Goal: Task Accomplishment & Management: Manage account settings

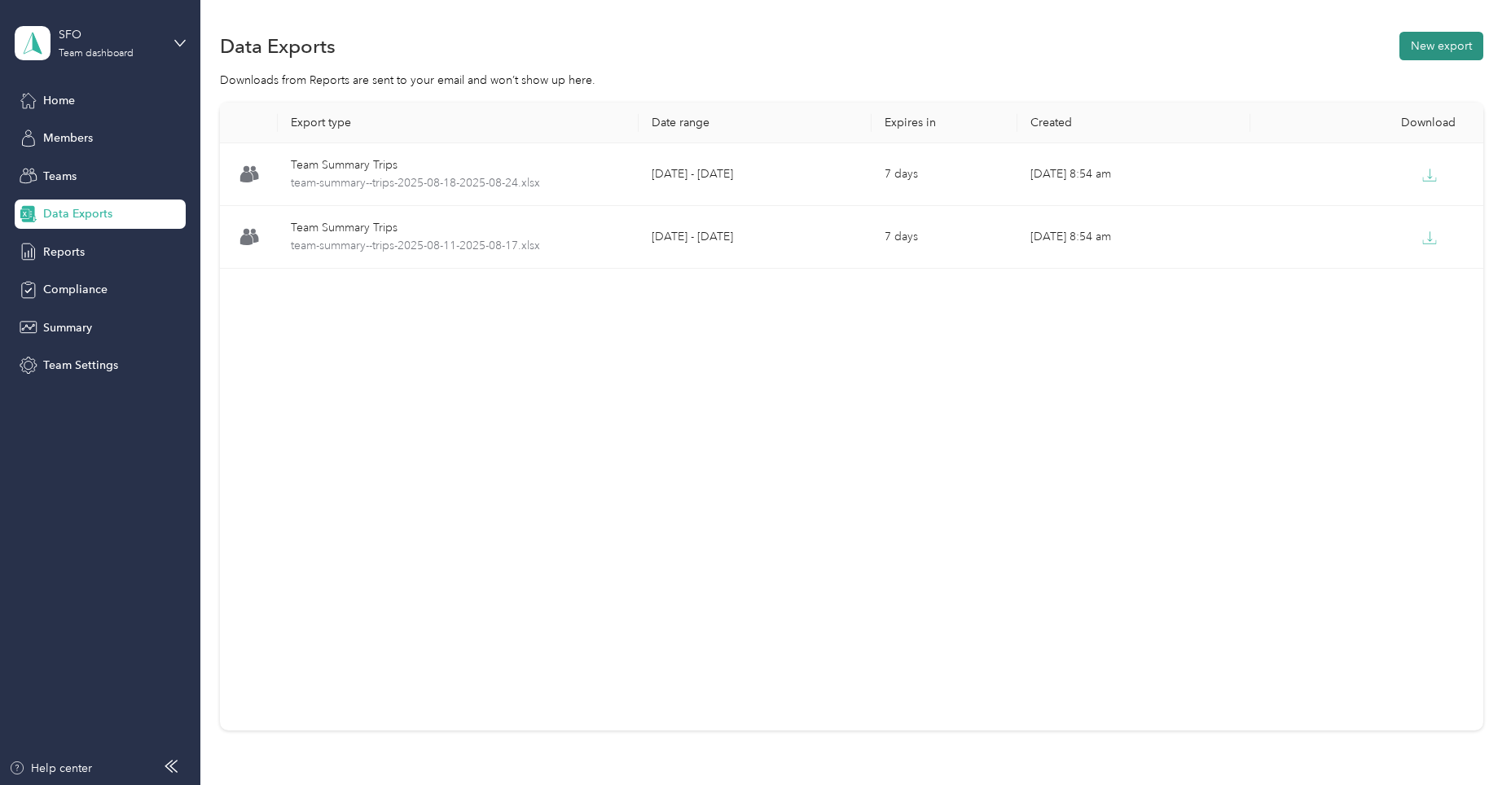
click at [1426, 44] on button "New export" at bounding box center [1441, 46] width 84 height 29
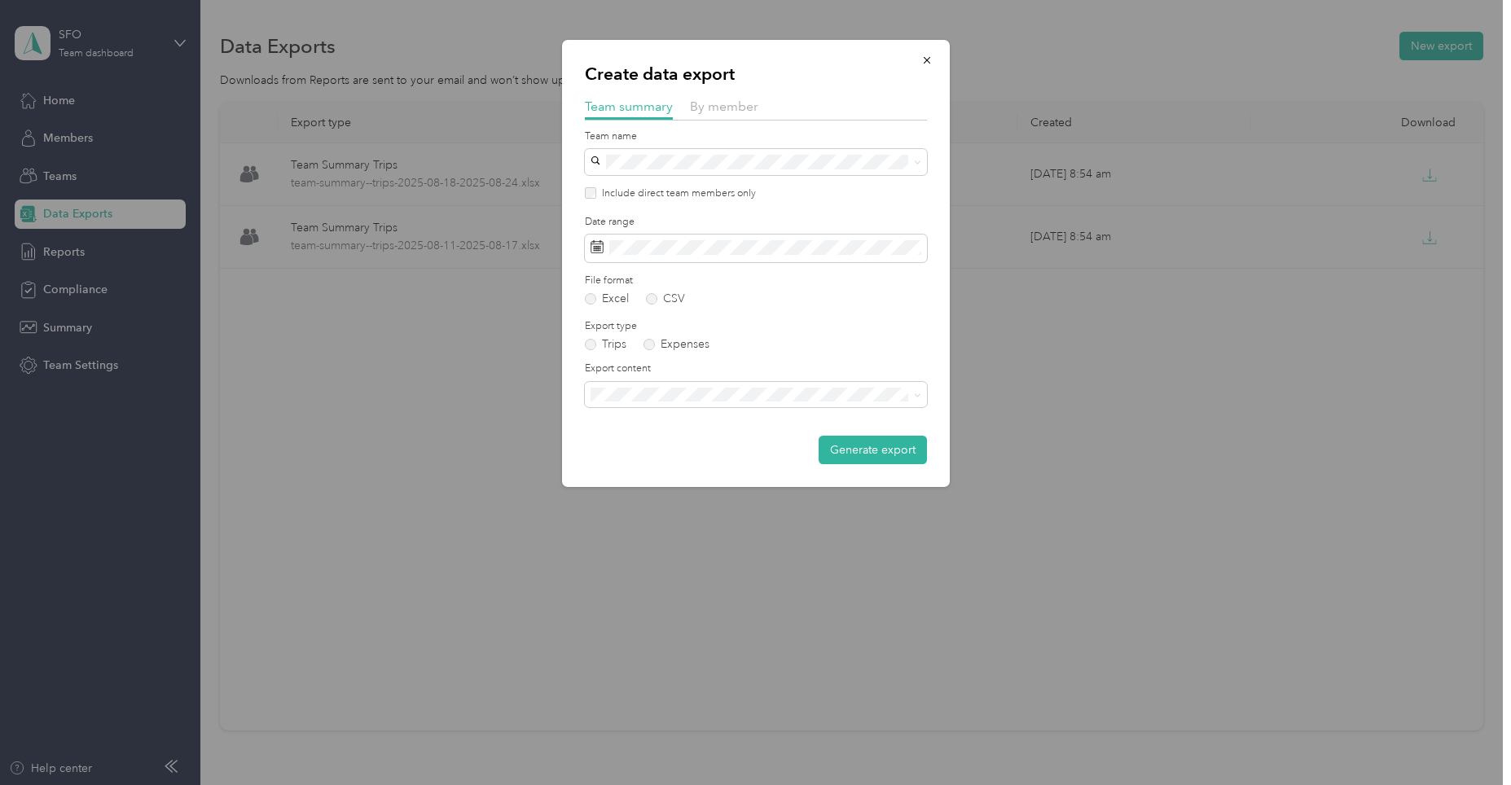
click at [617, 234] on div "Date range" at bounding box center [756, 238] width 342 height 47
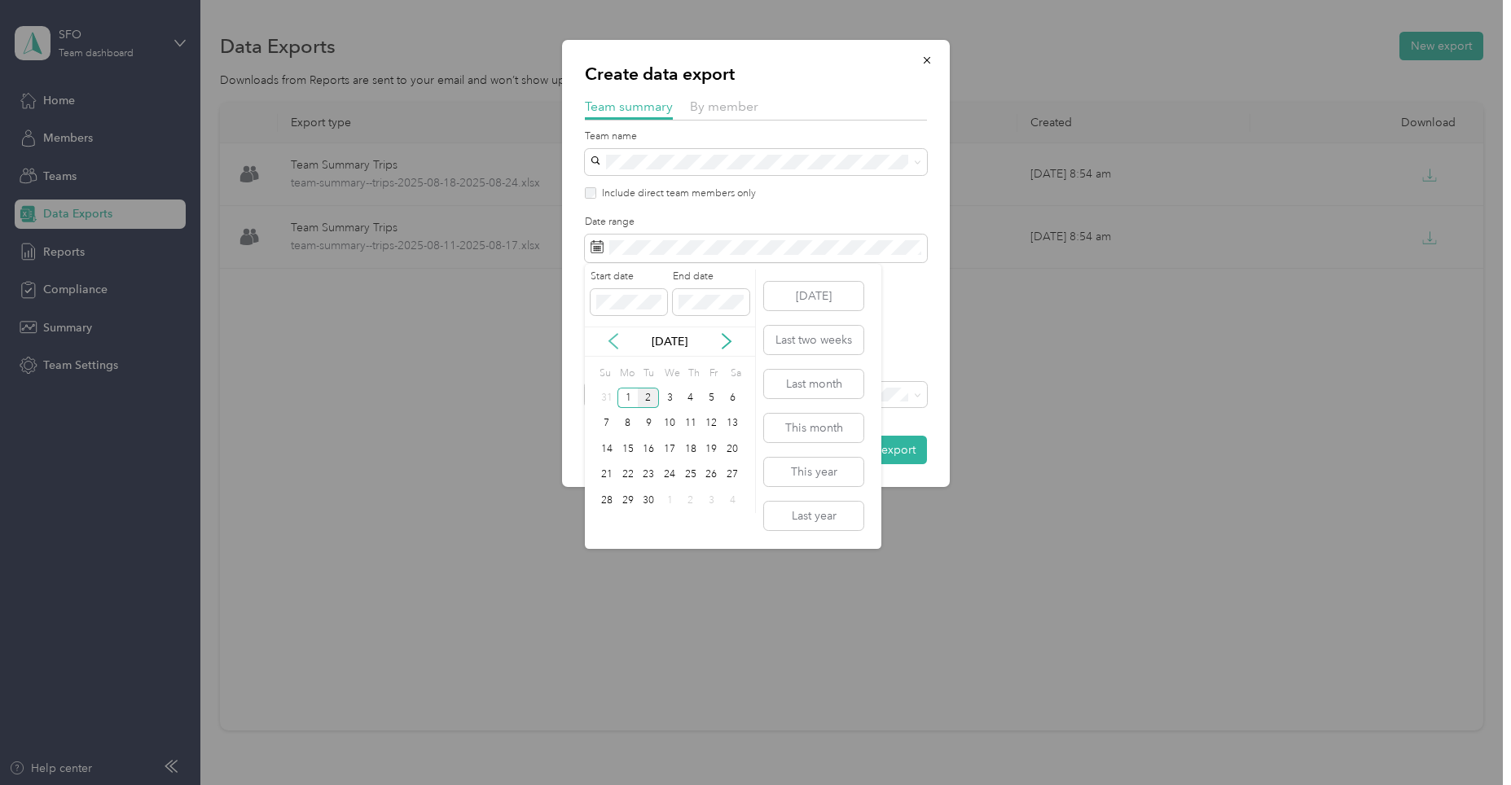
click at [614, 341] on icon at bounding box center [613, 341] width 16 height 16
click at [623, 449] on div "11" at bounding box center [627, 449] width 21 height 20
click at [604, 476] on div "17" at bounding box center [606, 475] width 21 height 20
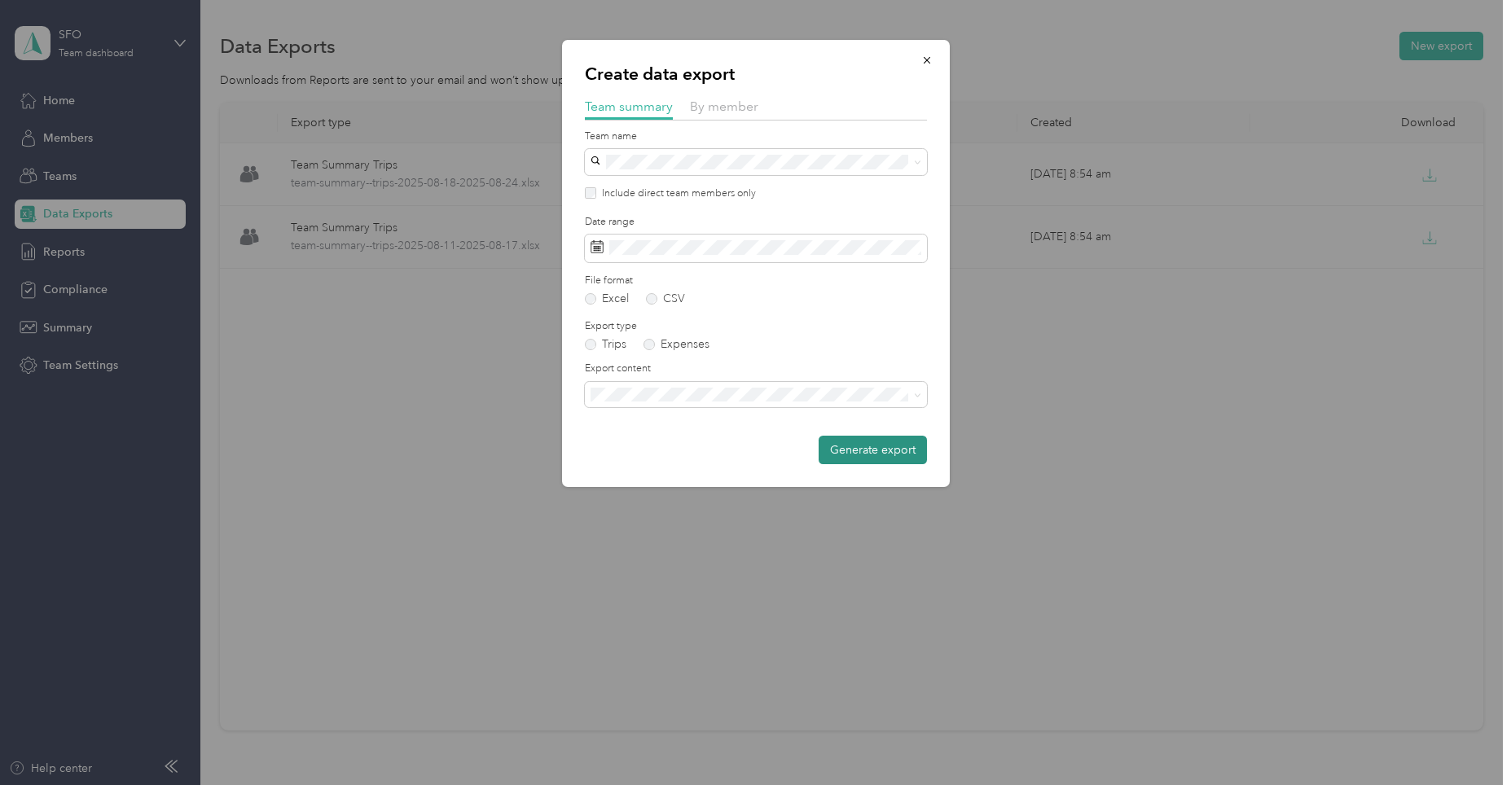
click at [887, 446] on button "Generate export" at bounding box center [873, 450] width 108 height 29
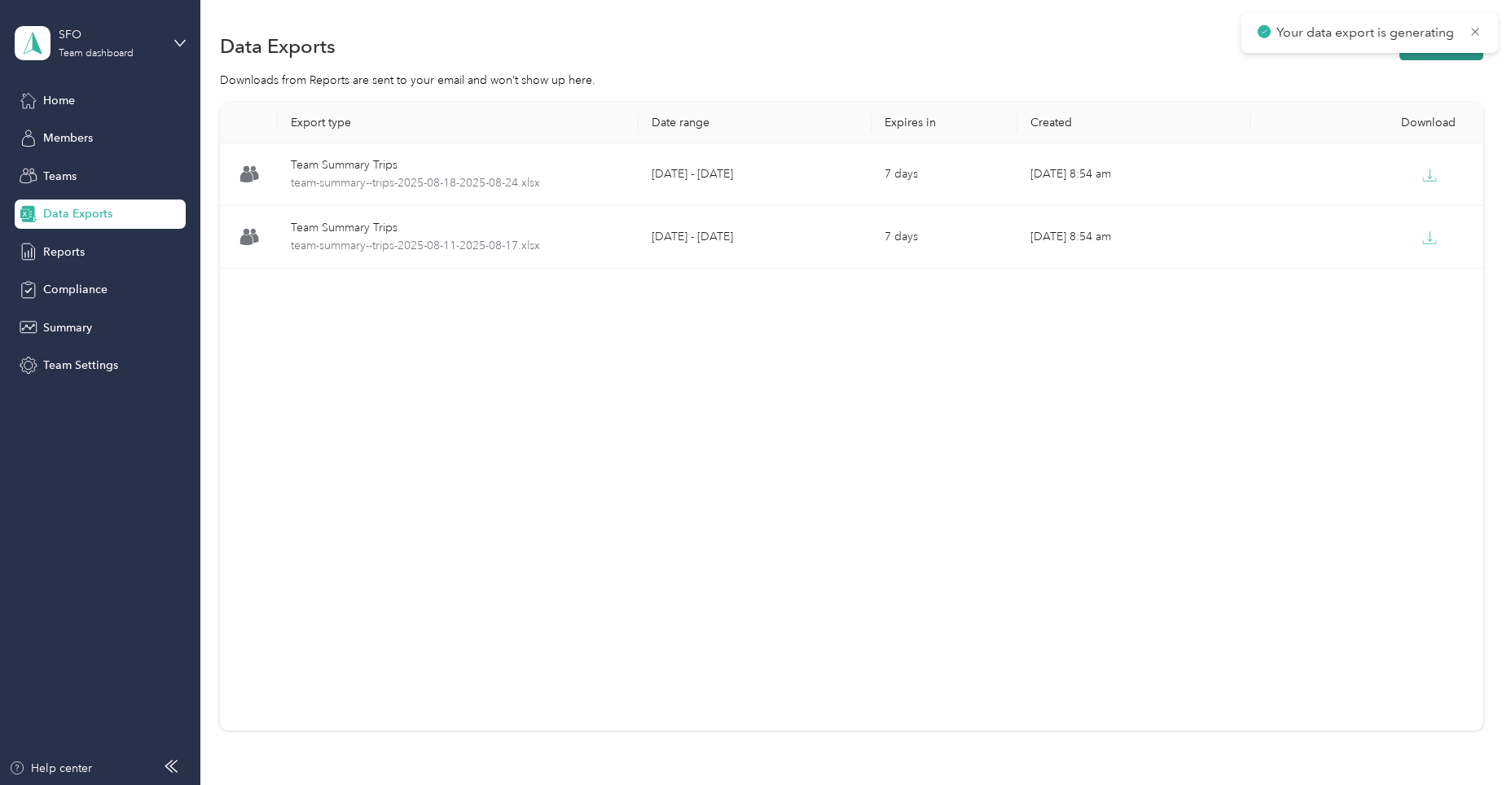
click at [1452, 59] on button "New export" at bounding box center [1441, 46] width 84 height 29
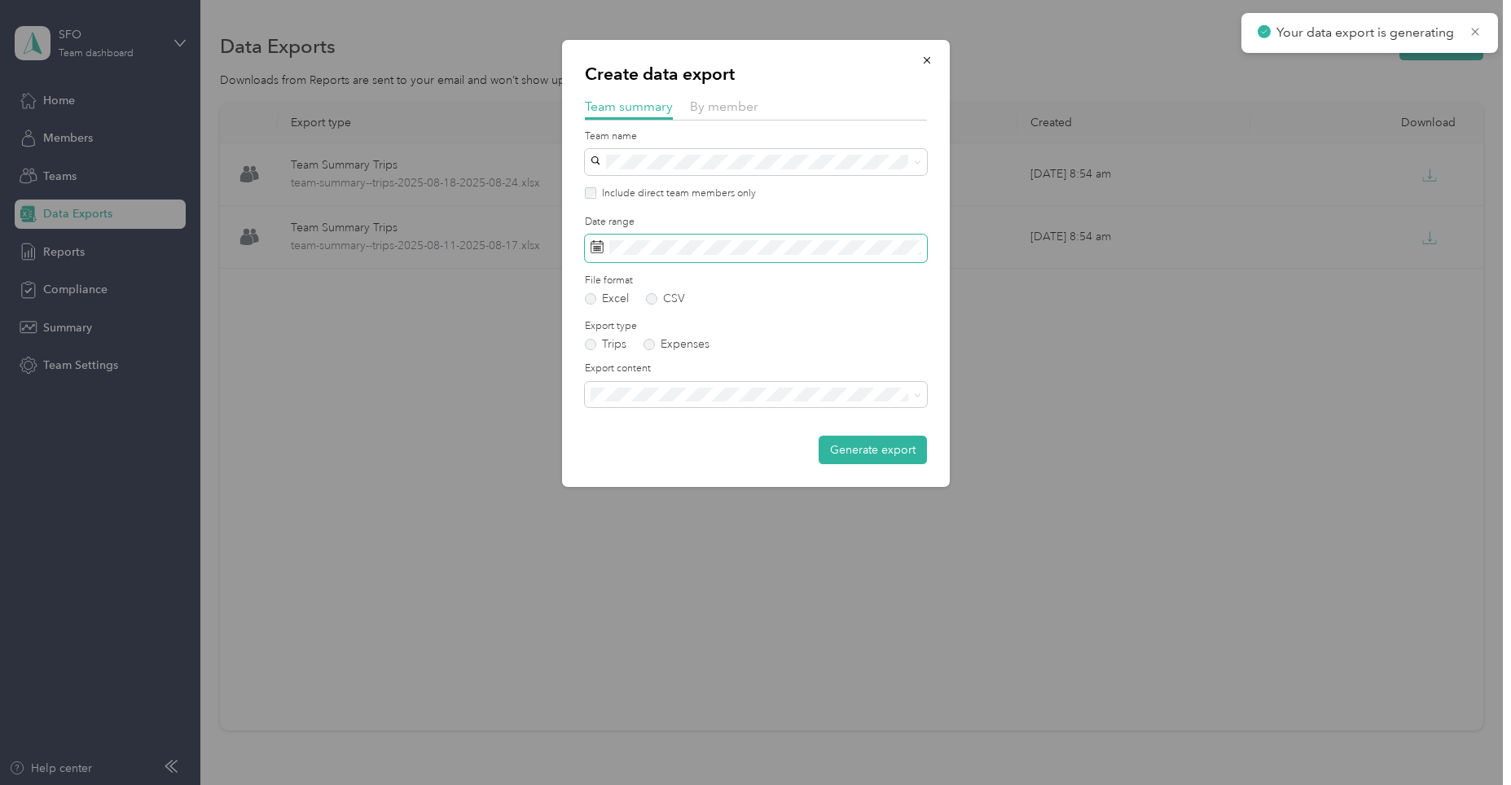
click at [643, 238] on span at bounding box center [756, 249] width 342 height 28
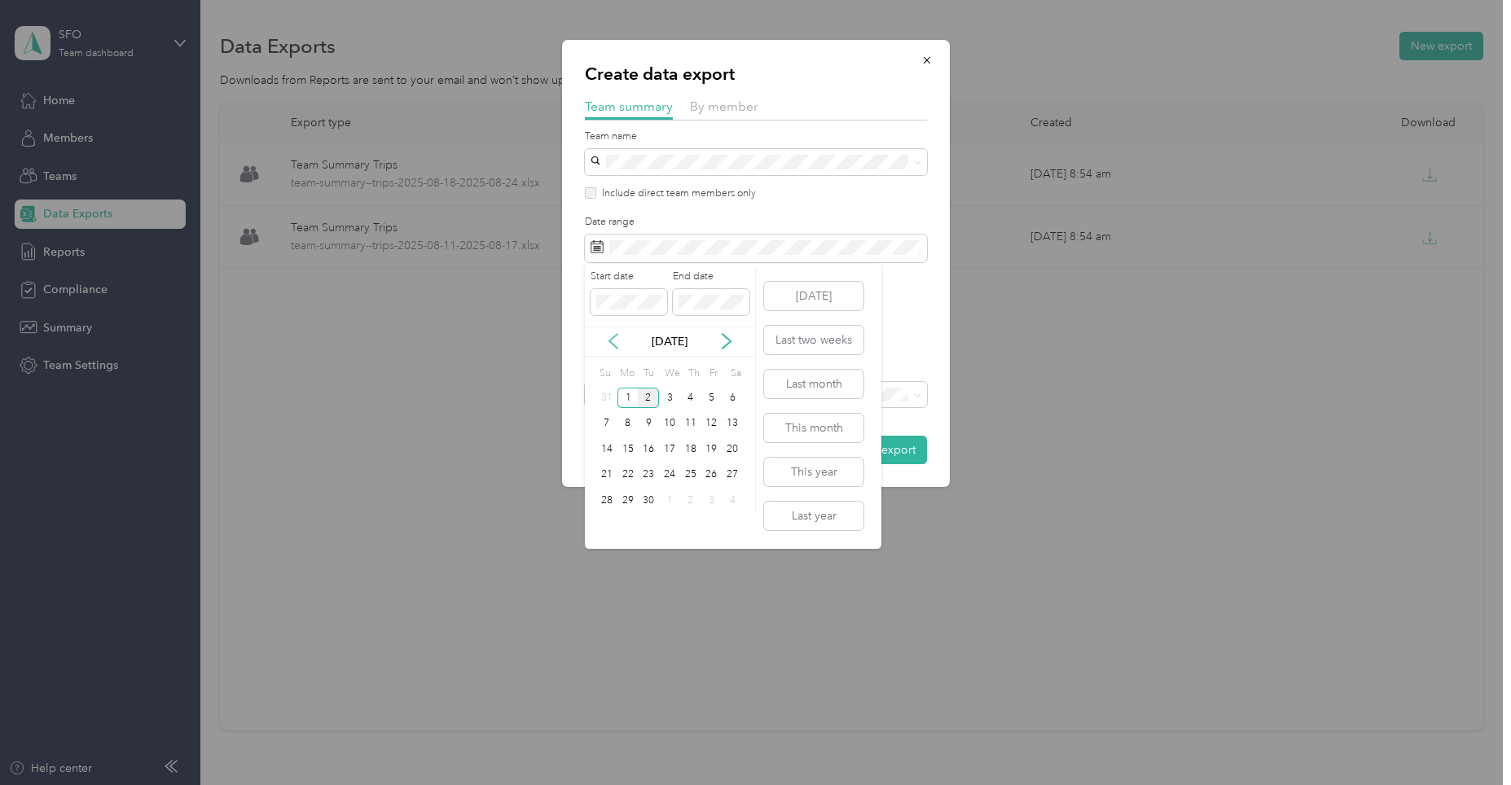
click at [615, 343] on icon at bounding box center [613, 341] width 16 height 16
click at [626, 472] on div "18" at bounding box center [627, 475] width 21 height 20
click at [608, 504] on div "24" at bounding box center [606, 500] width 21 height 20
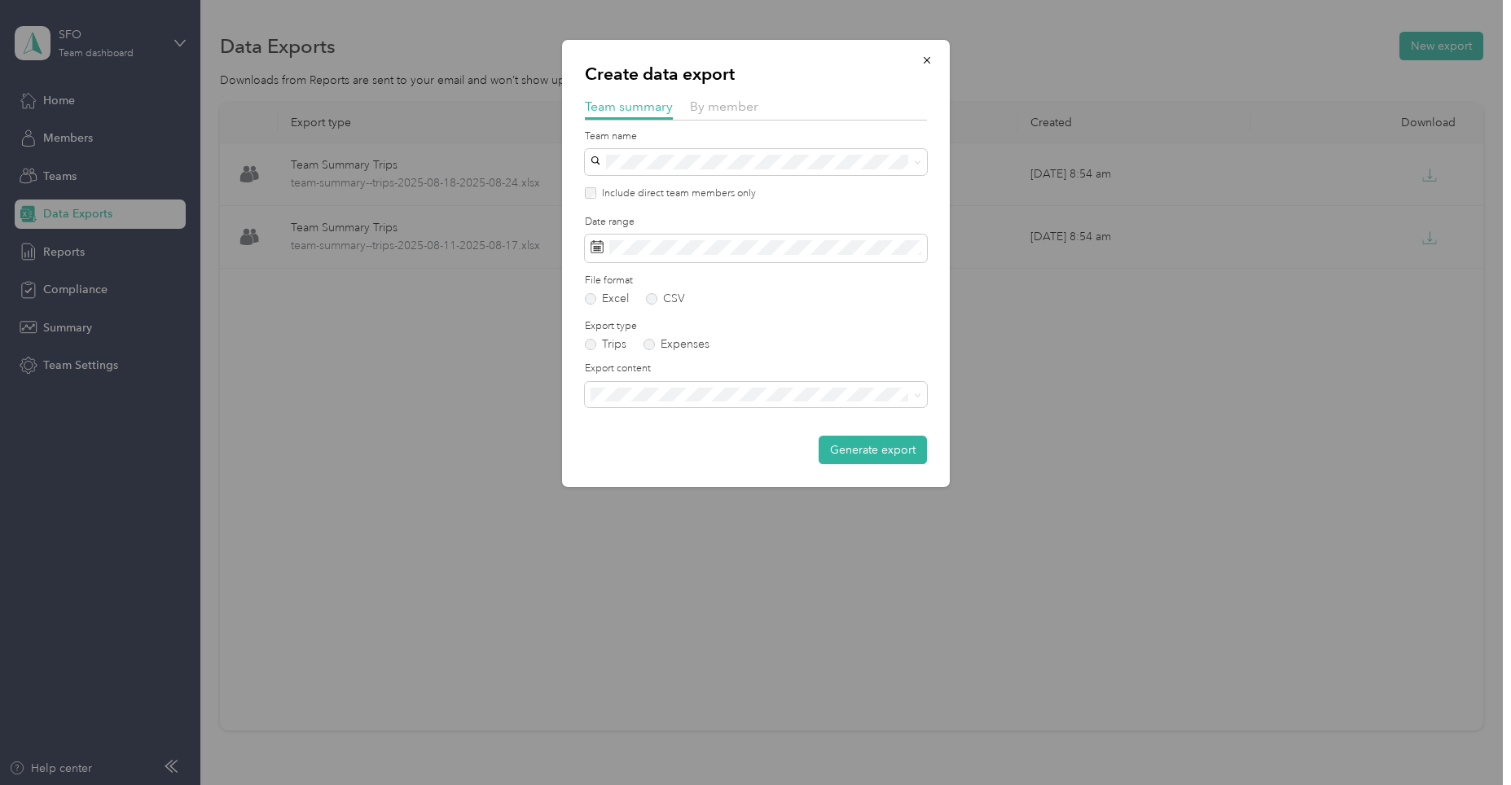
drag, startPoint x: 872, startPoint y: 453, endPoint x: 1156, endPoint y: 208, distance: 374.8
click at [874, 452] on button "Generate export" at bounding box center [873, 450] width 108 height 29
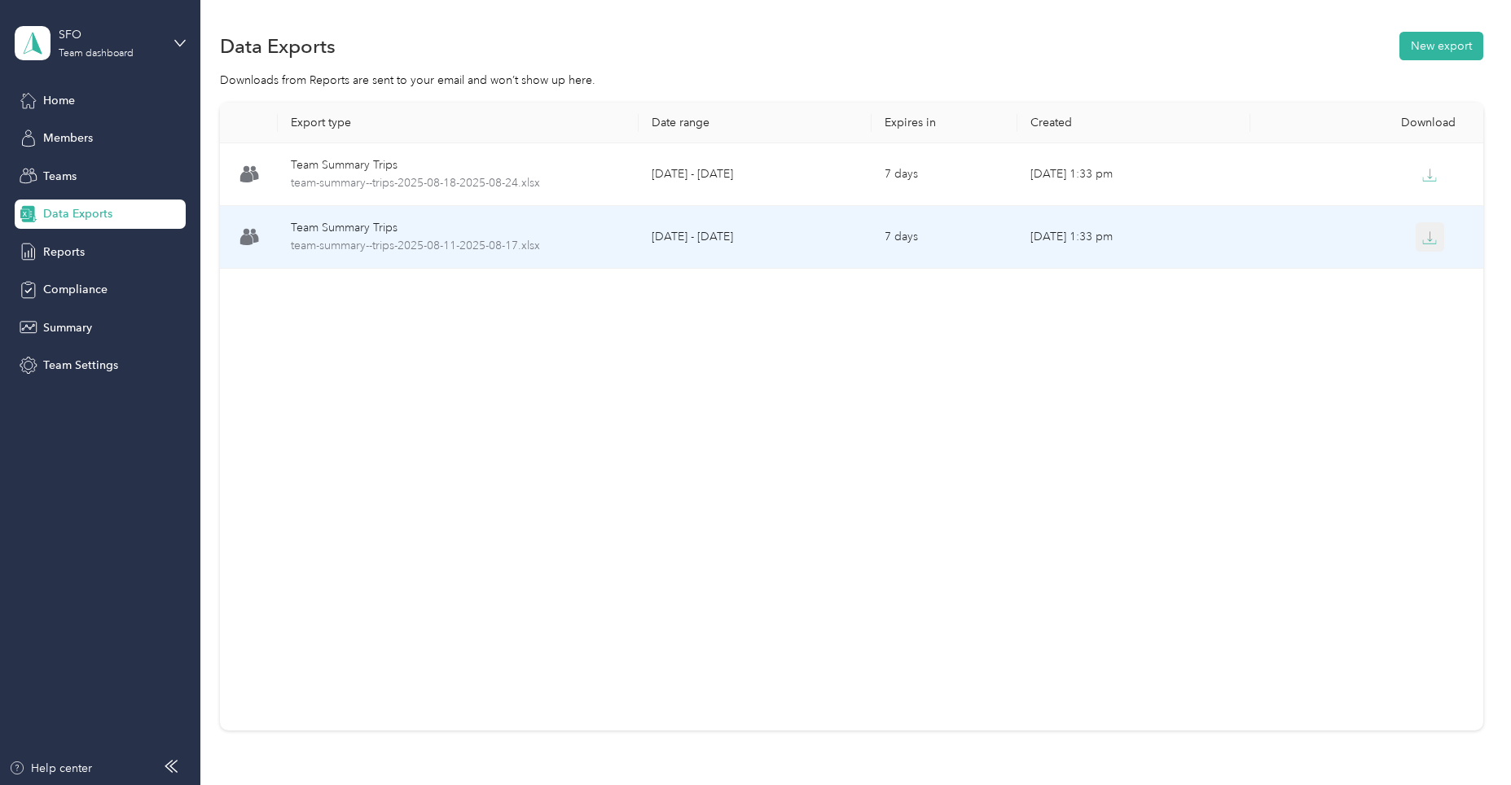
click at [1422, 231] on icon "button" at bounding box center [1429, 238] width 15 height 15
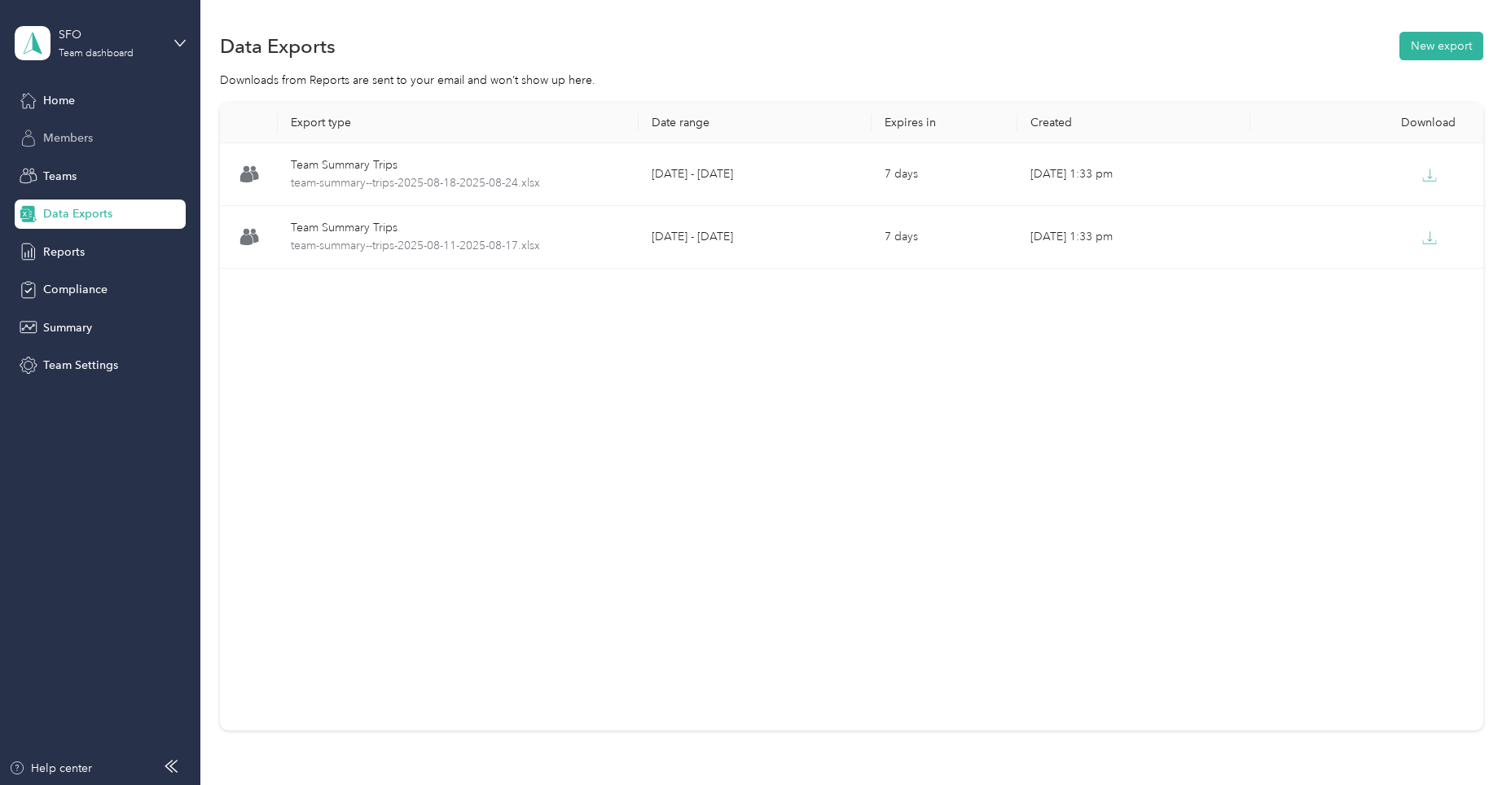
click at [80, 135] on span "Members" at bounding box center [68, 138] width 50 height 17
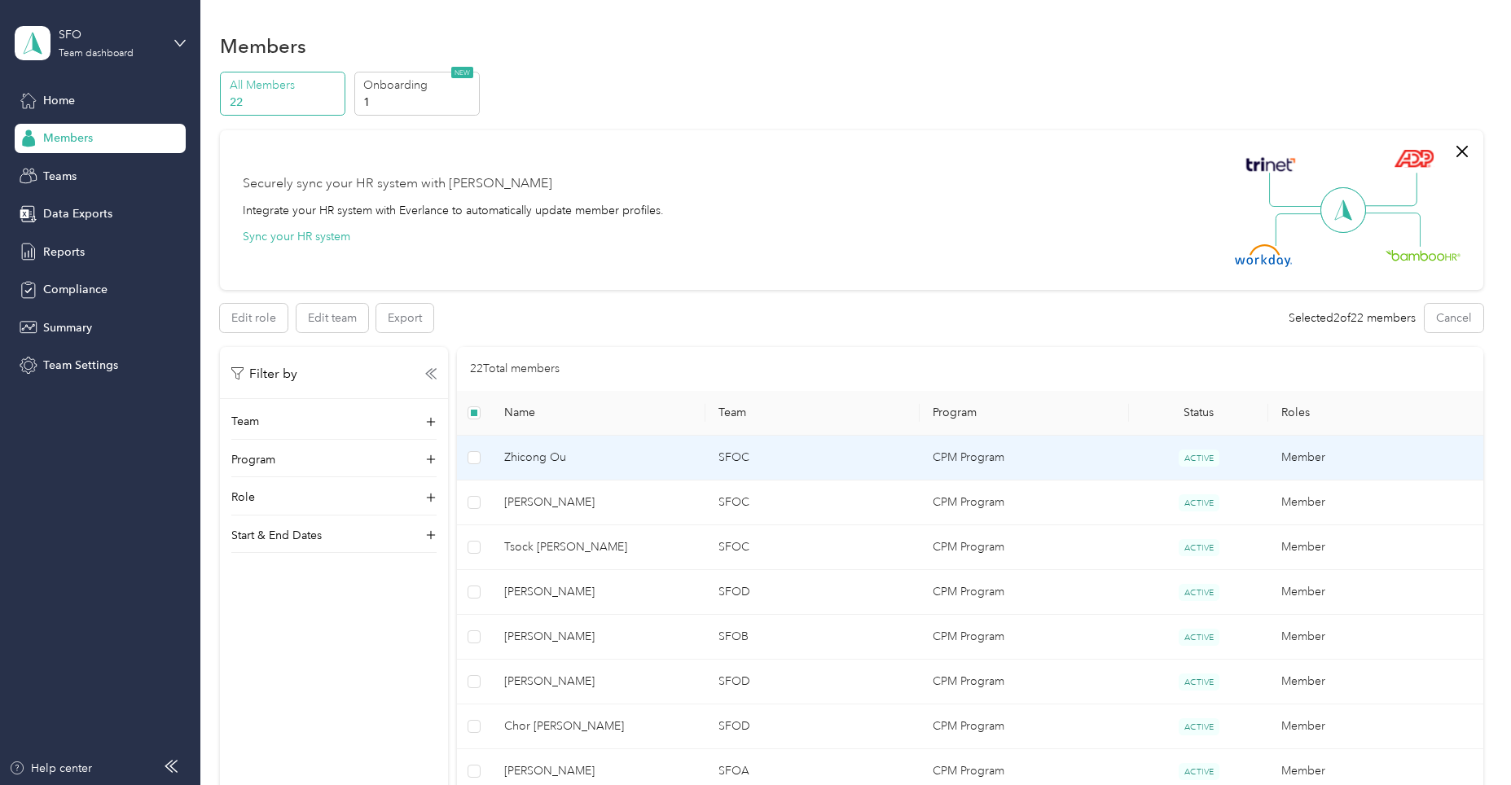
click at [462, 451] on td at bounding box center [474, 458] width 34 height 45
click at [425, 503] on div "Role" at bounding box center [333, 502] width 205 height 26
click at [425, 503] on icon at bounding box center [430, 497] width 11 height 11
click at [425, 422] on icon at bounding box center [431, 422] width 16 height 16
click at [425, 422] on icon at bounding box center [430, 421] width 11 height 11
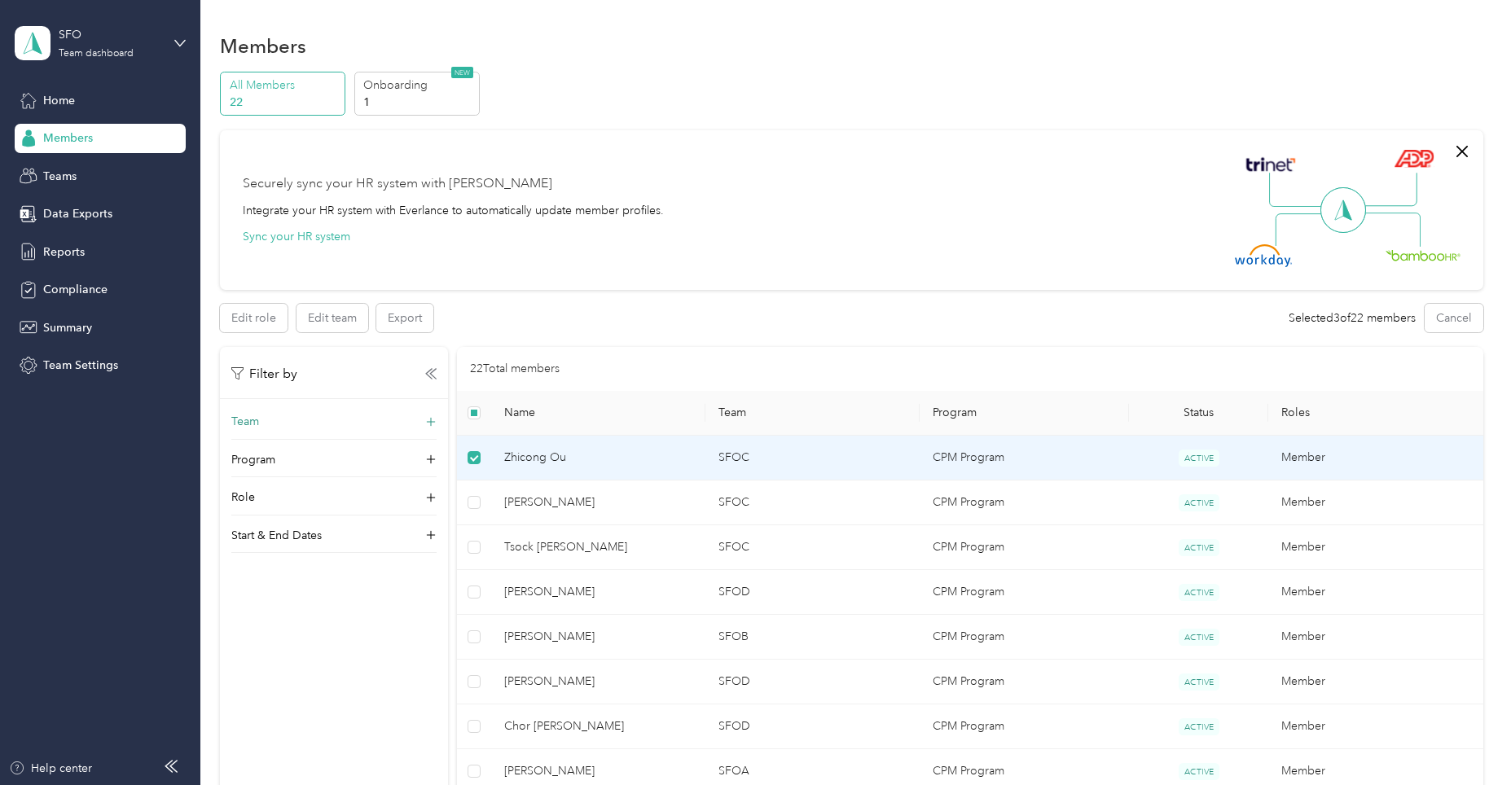
click at [547, 461] on span "Zhicong Ou" at bounding box center [598, 458] width 188 height 18
click at [1438, 315] on button "Cancel" at bounding box center [1454, 318] width 59 height 29
click at [534, 453] on span "Zhicong Ou" at bounding box center [598, 458] width 188 height 18
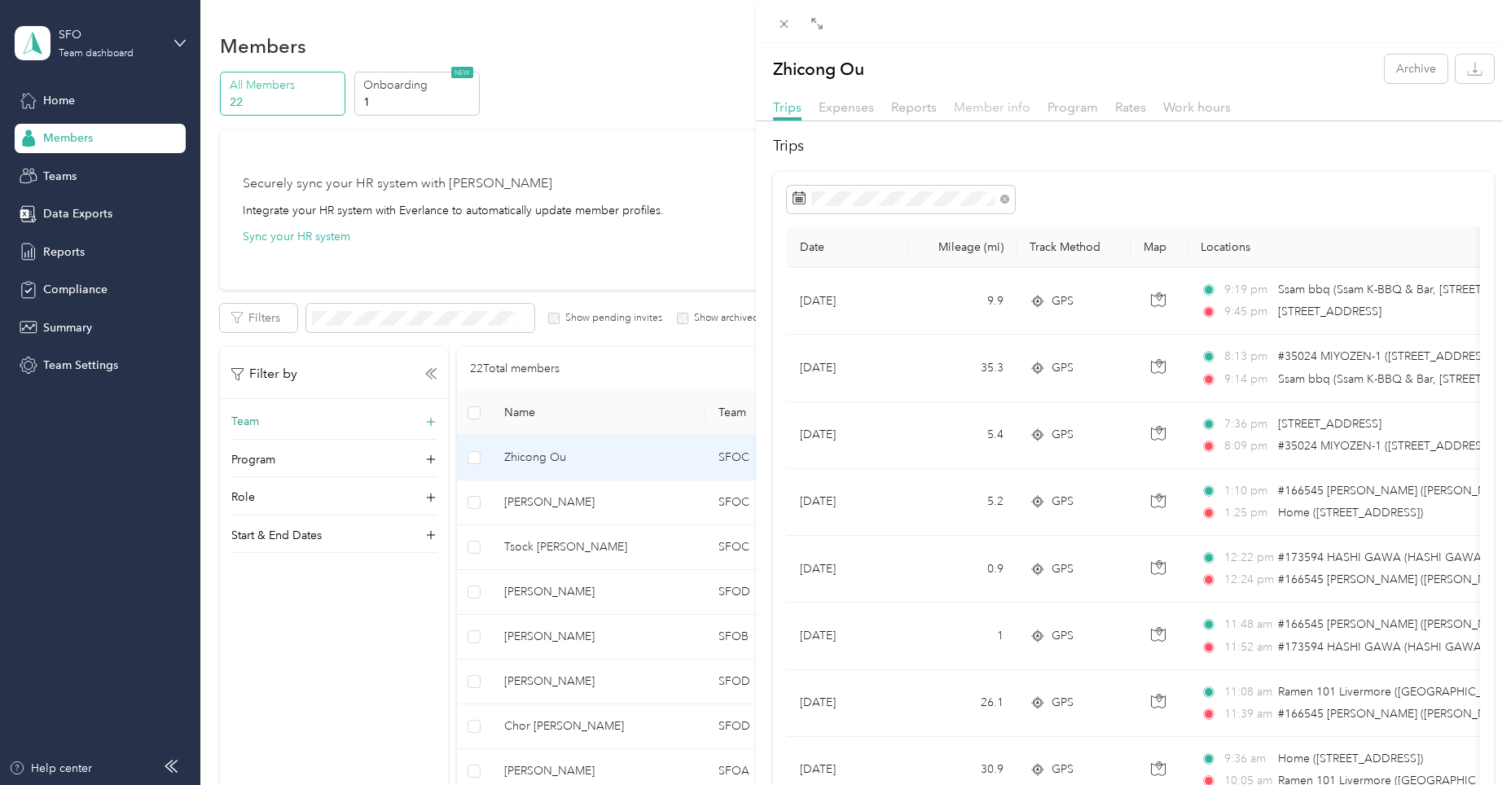
click at [989, 112] on span "Member info" at bounding box center [992, 106] width 77 height 15
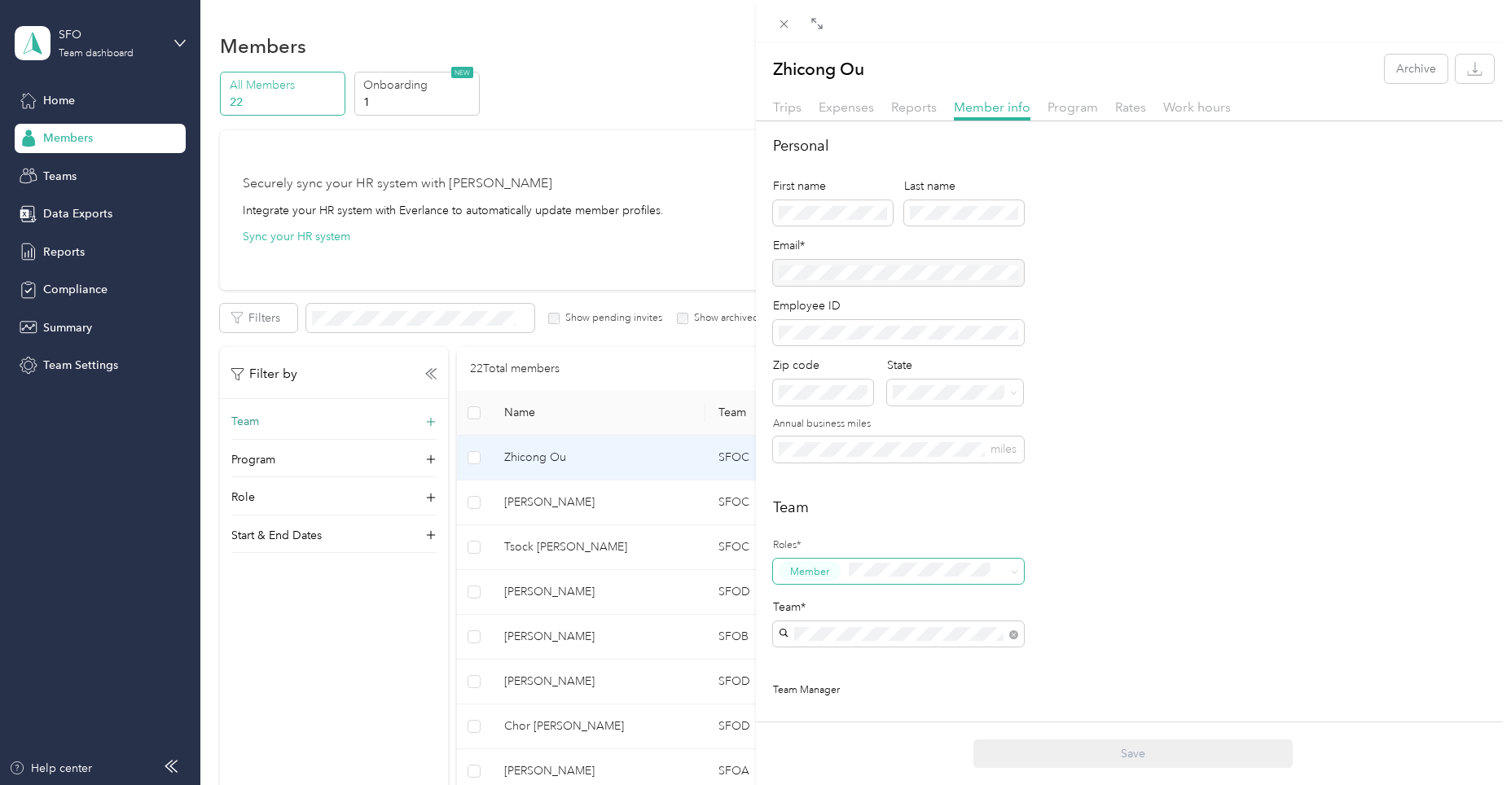
click at [994, 573] on span at bounding box center [919, 571] width 153 height 20
click at [996, 573] on span "Member" at bounding box center [898, 572] width 251 height 26
click at [1379, 415] on div "Personal First name Last name Email* Employee ID Zip code State Annual business…" at bounding box center [1134, 308] width 722 height 347
click at [89, 214] on div "Zhicong Ou Archive Trips Expenses Reports Member info Program Rates Work hours …" at bounding box center [755, 392] width 1511 height 785
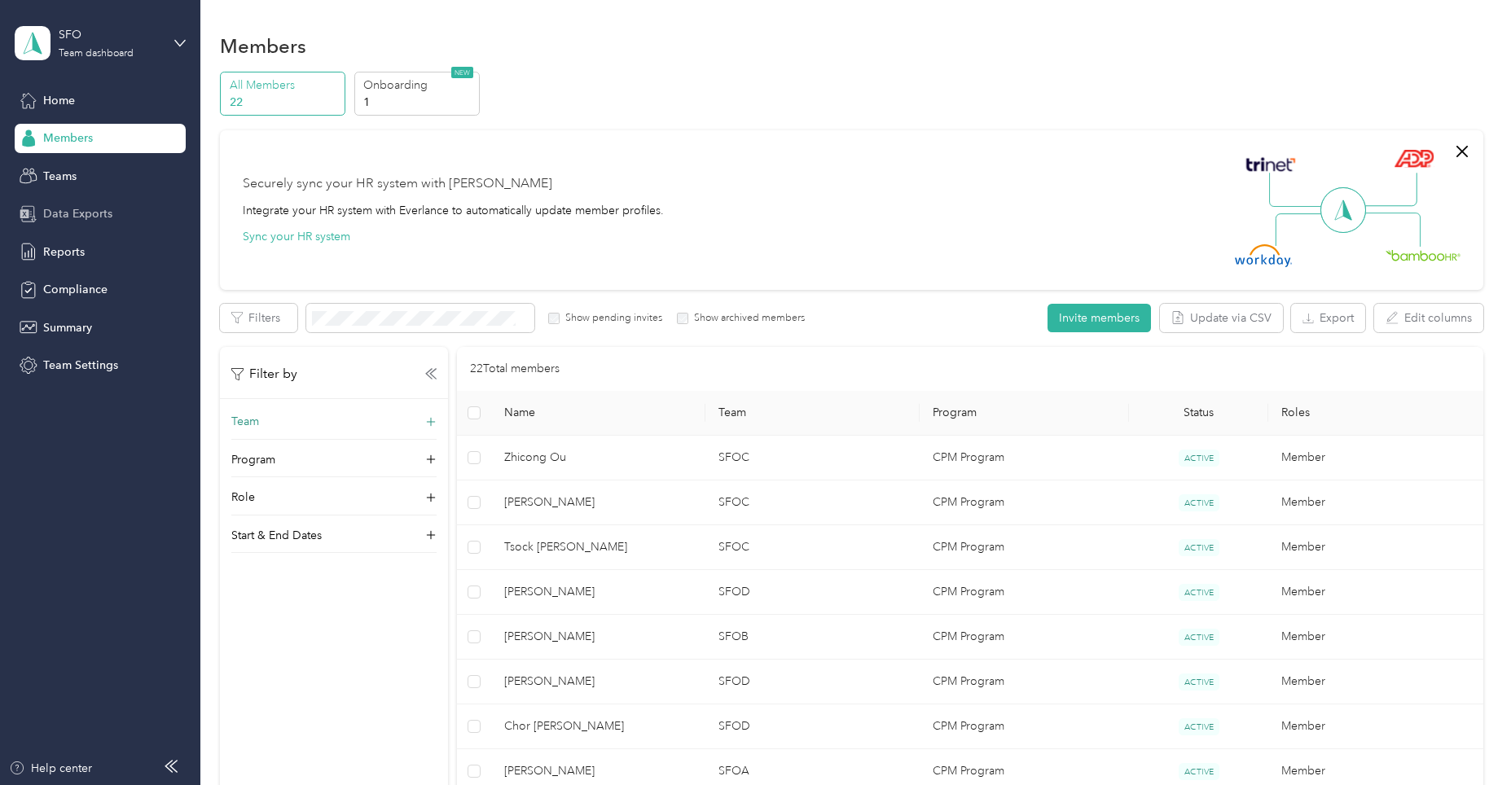
click at [109, 215] on span "Data Exports" at bounding box center [77, 213] width 69 height 17
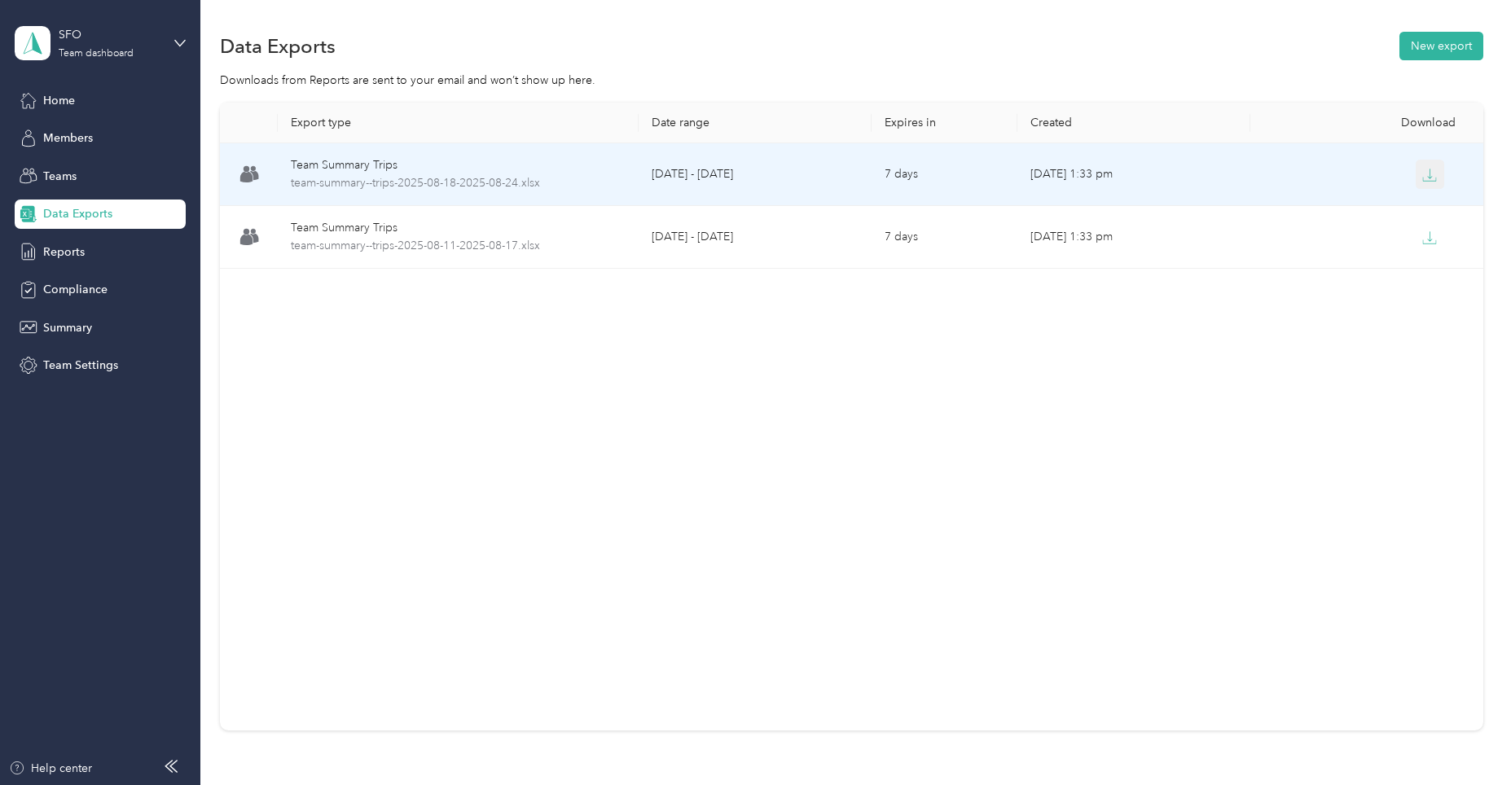
click at [1426, 169] on icon "button" at bounding box center [1429, 175] width 15 height 15
